Goal: Information Seeking & Learning: Check status

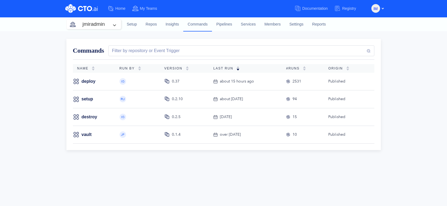
click at [47, 55] on div "Commands Filter by repository or Event Trigger Name Run By Version Last Run #RU…" at bounding box center [223, 118] width 447 height 175
click at [53, 121] on div "Commands Filter by repository or Event Trigger Name Run By Version Last Run #RU…" at bounding box center [223, 118] width 447 height 175
click at [33, 117] on div "Commands Filter by repository or Event Trigger Name Run By Version Last Run #RU…" at bounding box center [223, 118] width 447 height 175
click at [87, 81] on link "deploy" at bounding box center [89, 81] width 14 height 6
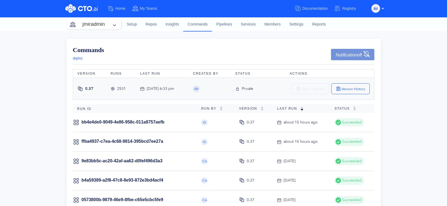
click at [57, 89] on div "Commands deploy Notification off Version Runs Last Run Created By Status Action…" at bounding box center [223, 194] width 447 height 327
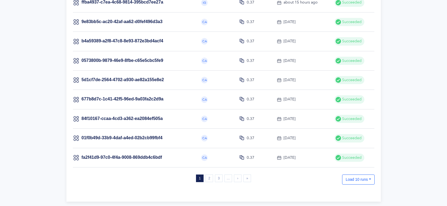
scroll to position [140, 0]
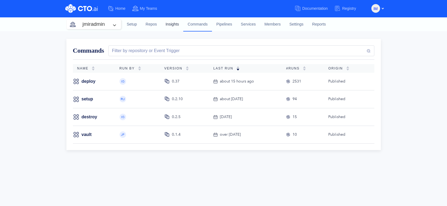
click at [169, 25] on link "Insights" at bounding box center [172, 24] width 22 height 15
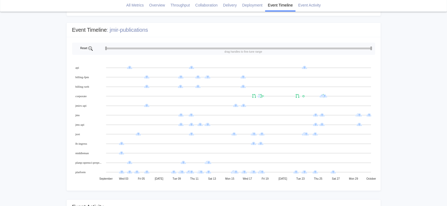
scroll to position [492, 0]
click at [234, 20] on div "Event Timeline : jmir-publications September Wed 03 [DATE] Tue 09 Thu 11 Sat 13…" at bounding box center [223, 106] width 315 height 172
click at [360, 123] on icon at bounding box center [360, 124] width 2 height 2
drag, startPoint x: 236, startPoint y: 49, endPoint x: 261, endPoint y: 49, distance: 24.1
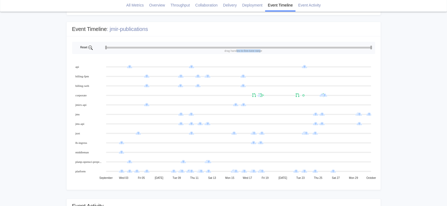
click at [261, 49] on text "drag handles to fine-tune range" at bounding box center [244, 50] width 38 height 3
click at [264, 50] on rect at bounding box center [223, 48] width 303 height 12
drag, startPoint x: 105, startPoint y: 47, endPoint x: 254, endPoint y: 43, distance: 148.7
click at [254, 43] on icon "September Wed 03 [DATE] Tue 09 Thu 11 Sat 13 Mon 15 Wed 17 [DATE] Tue 23 Thu 25…" at bounding box center [224, 112] width 314 height 153
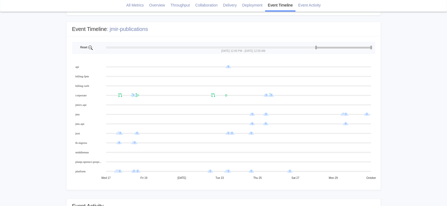
drag, startPoint x: 254, startPoint y: 45, endPoint x: 316, endPoint y: 46, distance: 61.6
click at [316, 46] on g at bounding box center [239, 48] width 266 height 4
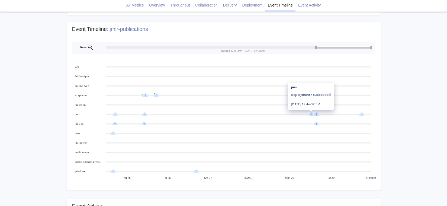
click at [311, 113] on icon at bounding box center [311, 114] width 6 height 4
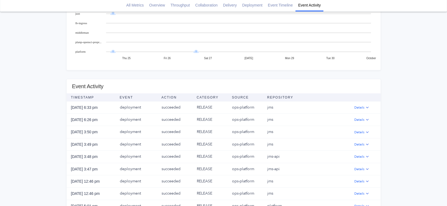
scroll to position [613, 0]
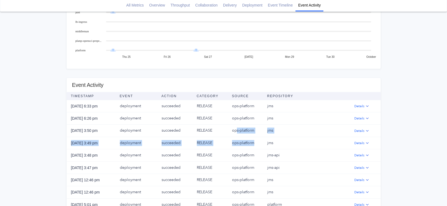
drag, startPoint x: 236, startPoint y: 131, endPoint x: 254, endPoint y: 145, distance: 23.0
click at [254, 145] on tbody "[DATE] 6:33 pm deployment succeeded RELEASE ops-platform jms Details [DATE] 6:2…" at bounding box center [224, 161] width 314 height 123
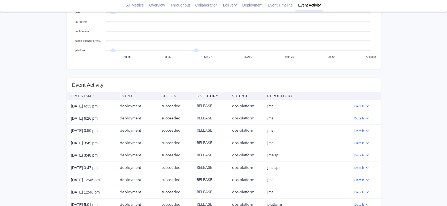
click at [273, 143] on td "jms" at bounding box center [303, 143] width 80 height 12
click at [269, 143] on td "jms" at bounding box center [303, 143] width 80 height 12
click at [366, 130] on img "button" at bounding box center [367, 131] width 4 height 4
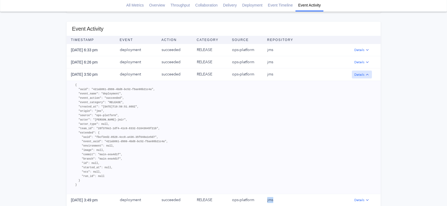
scroll to position [670, 0]
drag, startPoint x: 87, startPoint y: 106, endPoint x: 145, endPoint y: 106, distance: 58.6
click at [145, 106] on pre "{ "uuid": "421ab861-d980-4bd8-bc52-f5ae08b21c4a", "event_name": "deployment", "…" at bounding box center [223, 134] width 297 height 104
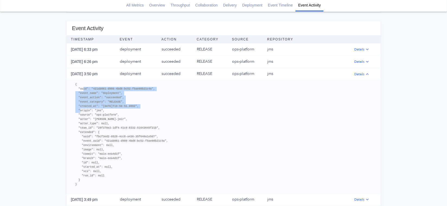
drag, startPoint x: 84, startPoint y: 88, endPoint x: 145, endPoint y: 105, distance: 63.4
click at [145, 105] on pre "{ "uuid": "421ab861-d980-4bd8-bc52-f5ae08b21c4a", "event_name": "deployment", "…" at bounding box center [223, 134] width 297 height 104
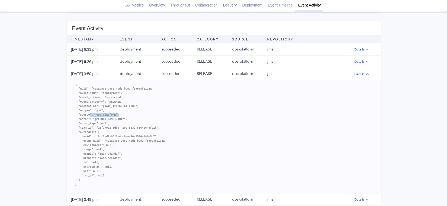
drag, startPoint x: 83, startPoint y: 114, endPoint x: 112, endPoint y: 114, distance: 29.3
click at [112, 114] on pre "{ "uuid": "421ab861-d980-4bd8-bc52-f5ae08b21c4a", "event_name": "deployment", "…" at bounding box center [223, 134] width 297 height 104
drag, startPoint x: 84, startPoint y: 118, endPoint x: 110, endPoint y: 119, distance: 25.5
click at [110, 119] on pre "{ "uuid": "421ab861-d980-4bd8-bc52-f5ae08b21c4a", "event_name": "deployment", "…" at bounding box center [223, 134] width 297 height 104
drag, startPoint x: 110, startPoint y: 119, endPoint x: 87, endPoint y: 115, distance: 22.9
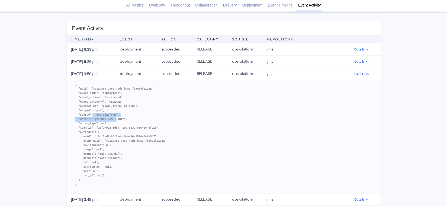
click at [87, 115] on pre "{ "uuid": "421ab861-d980-4bd8-bc52-f5ae08b21c4a", "event_name": "deployment", "…" at bounding box center [223, 134] width 297 height 104
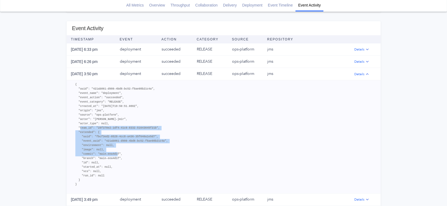
drag, startPoint x: 85, startPoint y: 127, endPoint x: 127, endPoint y: 154, distance: 49.9
click at [127, 154] on pre "{ "uuid": "421ab861-d980-4bd8-bc52-f5ae08b21c4a", "event_name": "deployment", "…" at bounding box center [223, 134] width 297 height 104
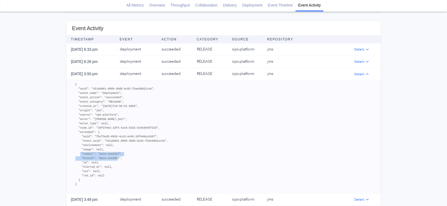
drag, startPoint x: 85, startPoint y: 153, endPoint x: 126, endPoint y: 158, distance: 41.4
click at [126, 158] on pre "{ "uuid": "421ab861-d980-4bd8-bc52-f5ae08b21c4a", "event_name": "deployment", "…" at bounding box center [223, 134] width 297 height 104
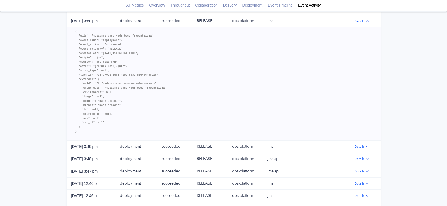
scroll to position [723, 0]
click at [359, 146] on button "Details" at bounding box center [362, 146] width 20 height 8
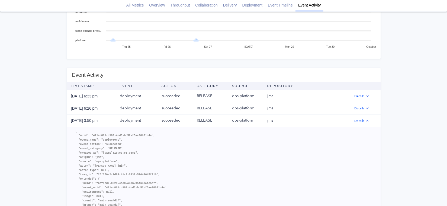
scroll to position [622, 0]
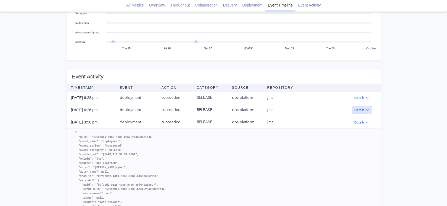
click at [367, 109] on img "button" at bounding box center [367, 110] width 4 height 4
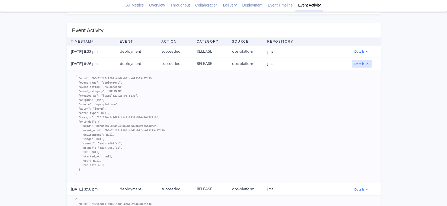
scroll to position [667, 0]
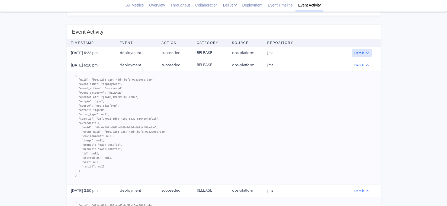
click at [369, 51] on img "button" at bounding box center [367, 53] width 4 height 4
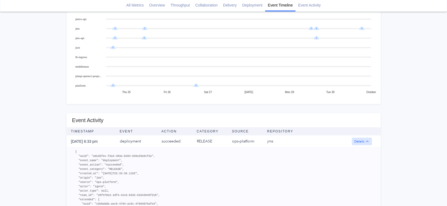
scroll to position [572, 0]
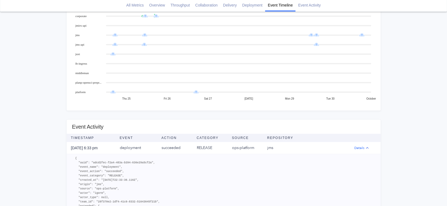
click at [222, 114] on div "Overview : Last 29 days compared to previous period Change Lead Time about 4 ho…" at bounding box center [223, 115] width 315 height 1252
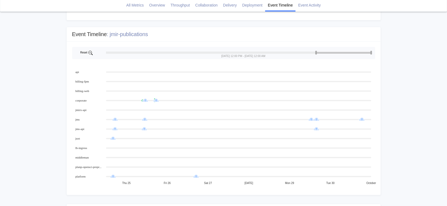
scroll to position [487, 0]
click at [196, 176] on icon at bounding box center [196, 176] width 2 height 2
click at [145, 119] on icon at bounding box center [145, 120] width 6 height 4
drag, startPoint x: 315, startPoint y: 52, endPoint x: 301, endPoint y: 52, distance: 14.1
click at [301, 52] on g at bounding box center [239, 53] width 266 height 4
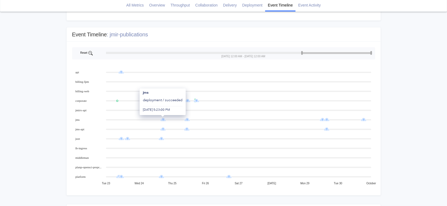
click at [163, 119] on icon at bounding box center [163, 120] width 6 height 4
click at [232, 24] on div "Overview : Last 29 days compared to previous period Change Lead Time about 4 ho…" at bounding box center [223, 199] width 315 height 1252
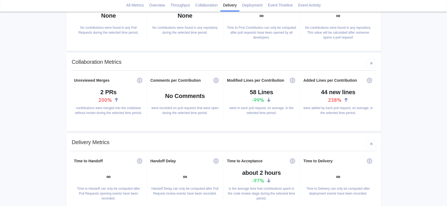
scroll to position [0, 0]
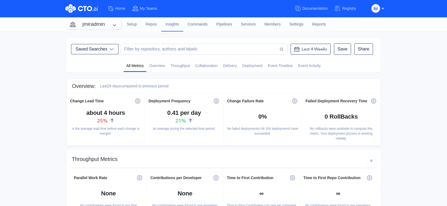
click at [191, 35] on div "Saved Searches Filter by repository, authors and labels Last 4 Weeks Save Share" at bounding box center [223, 45] width 315 height 29
click at [203, 39] on div "Saved Searches Filter by repository, authors and labels Last 4 Weeks Save Share" at bounding box center [223, 49] width 315 height 23
click at [113, 47] on button "Saved Searches" at bounding box center [94, 49] width 47 height 10
click at [144, 48] on div "Filter by repository, authors and labels" at bounding box center [159, 49] width 75 height 7
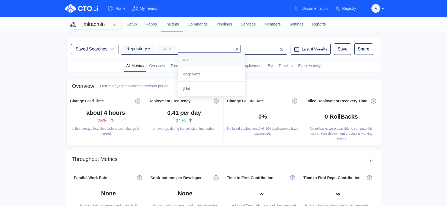
click at [188, 59] on div "api" at bounding box center [212, 60] width 68 height 14
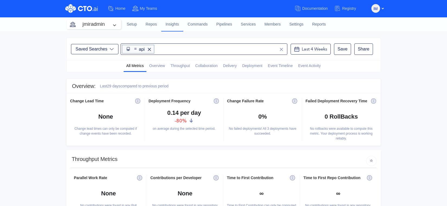
click at [150, 49] on icon at bounding box center [149, 49] width 5 height 5
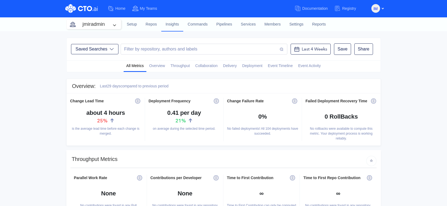
click at [153, 49] on div "Filter by repository, authors and labels" at bounding box center [159, 49] width 75 height 7
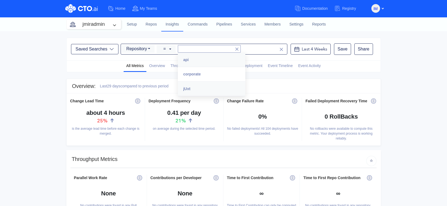
click at [196, 87] on div "jUxt" at bounding box center [212, 89] width 68 height 14
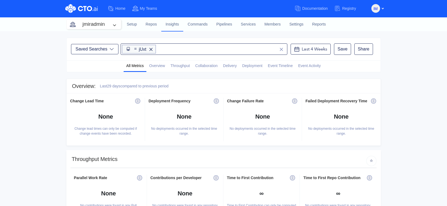
click at [152, 48] on icon at bounding box center [151, 49] width 5 height 5
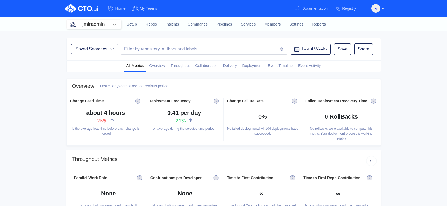
click at [159, 49] on div "Filter by repository, authors and labels" at bounding box center [159, 49] width 75 height 7
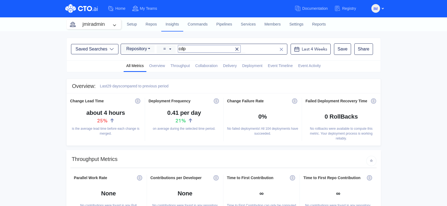
type input "cdp"
click at [235, 49] on icon at bounding box center [237, 49] width 5 height 5
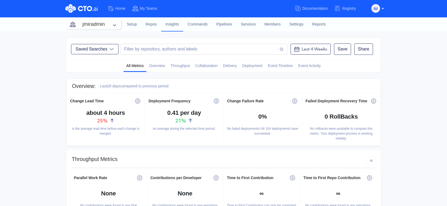
click at [180, 49] on div "Filter by repository, authors and labels" at bounding box center [159, 49] width 75 height 7
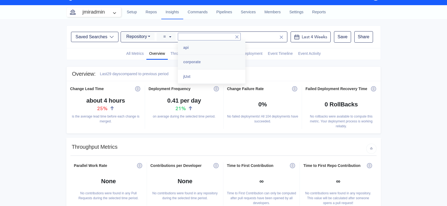
scroll to position [12, 0]
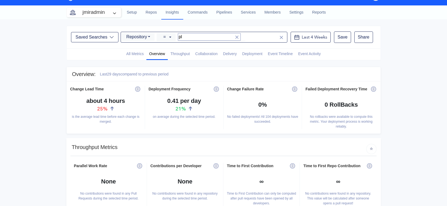
type input "p"
click at [235, 36] on icon at bounding box center [237, 37] width 5 height 5
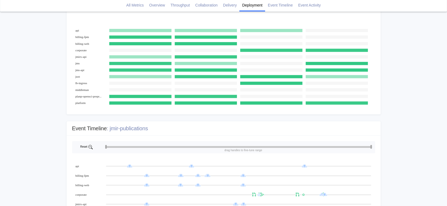
scroll to position [391, 0]
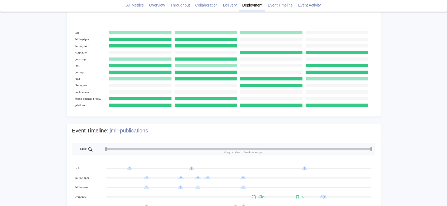
click at [78, 79] on text "juxt" at bounding box center [77, 78] width 5 height 3
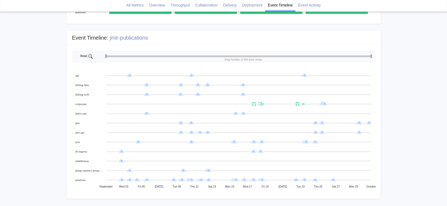
scroll to position [483, 0]
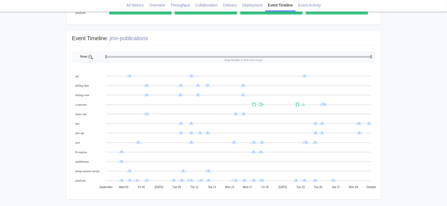
click at [83, 29] on div "Event Timeline : jmir-publications September Wed 03 [DATE] Tue 09 Thu 11 Sat 13…" at bounding box center [223, 115] width 315 height 172
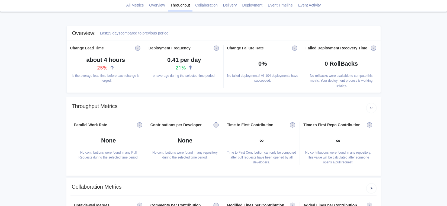
scroll to position [0, 0]
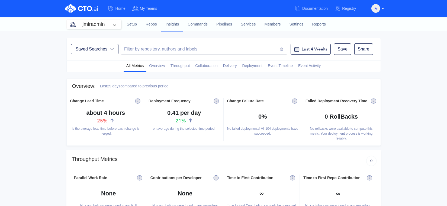
click at [171, 26] on link "Insights" at bounding box center [172, 24] width 22 height 14
click at [152, 22] on link "Repos" at bounding box center [151, 24] width 20 height 15
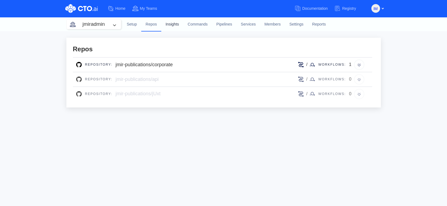
click at [177, 24] on link "Insights" at bounding box center [172, 24] width 22 height 15
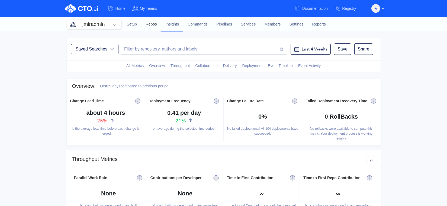
click at [150, 24] on link "Repos" at bounding box center [151, 24] width 20 height 15
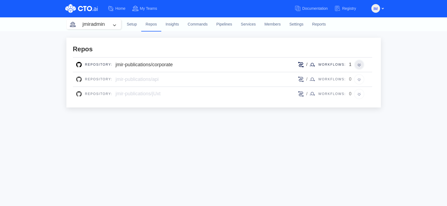
click at [358, 65] on img at bounding box center [359, 64] width 11 height 11
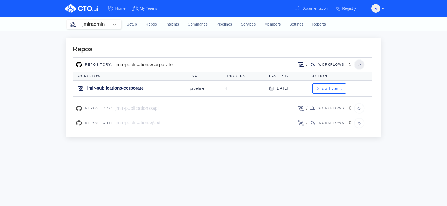
click at [358, 65] on img at bounding box center [359, 64] width 11 height 11
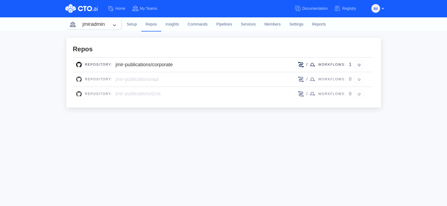
click at [359, 79] on div "/ Workflows: 0" at bounding box center [333, 79] width 71 height 11
click at [359, 82] on div "/ Workflows: 0" at bounding box center [333, 79] width 71 height 11
click at [199, 133] on div "Repos Repository: jmir-publications/corporate / Workflows: 1 Repository: jmir-p…" at bounding box center [223, 118] width 447 height 175
click at [132, 24] on link "Setup" at bounding box center [132, 24] width 19 height 15
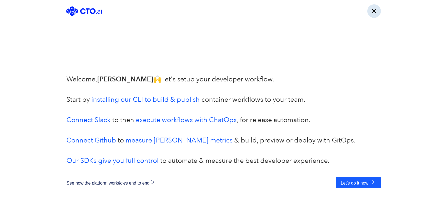
click at [372, 13] on button "button" at bounding box center [374, 11] width 14 height 14
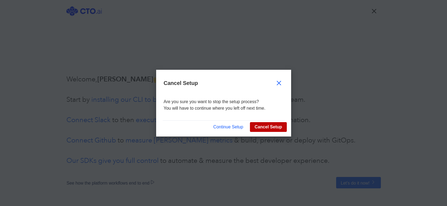
click at [266, 126] on button "Cancel Setup" at bounding box center [268, 127] width 37 height 10
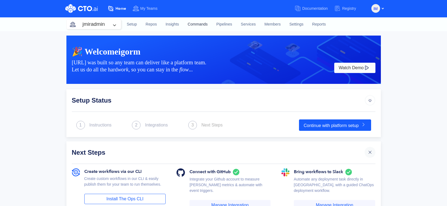
click at [197, 24] on link "Commands" at bounding box center [197, 24] width 29 height 15
